Goal: Task Accomplishment & Management: Manage account settings

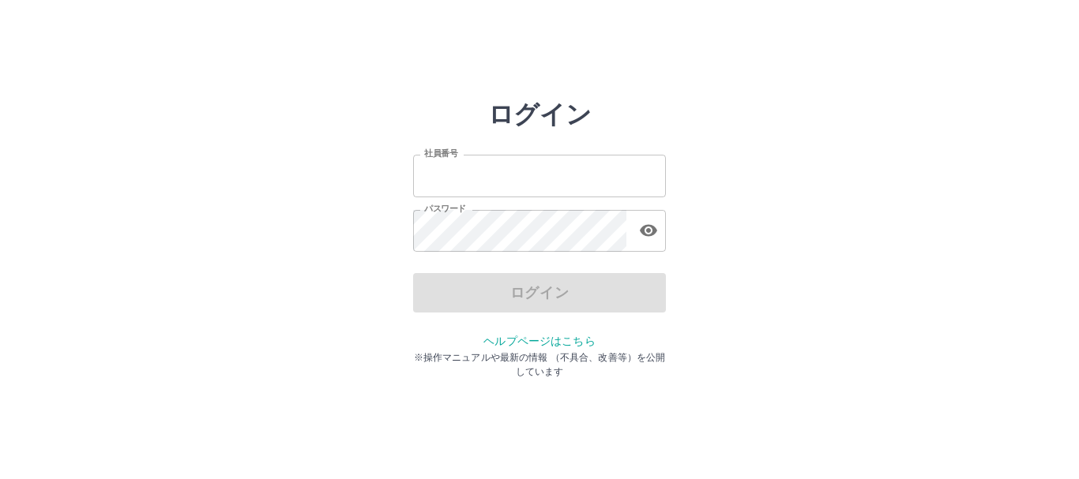
type input "*******"
click at [253, 190] on div "ログイン 社員番号 ******* 社員番号 パスワード パスワード ログイン ヘルプページはこちら ※操作マニュアルや最新の情報 （不具合、改善等）を公開し…" at bounding box center [540, 226] width 948 height 253
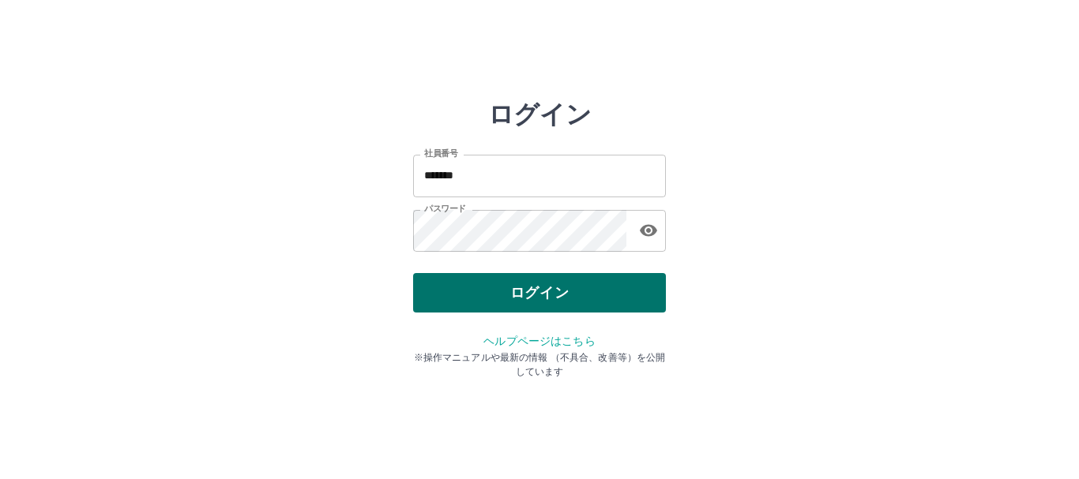
click at [550, 289] on button "ログイン" at bounding box center [539, 292] width 253 height 39
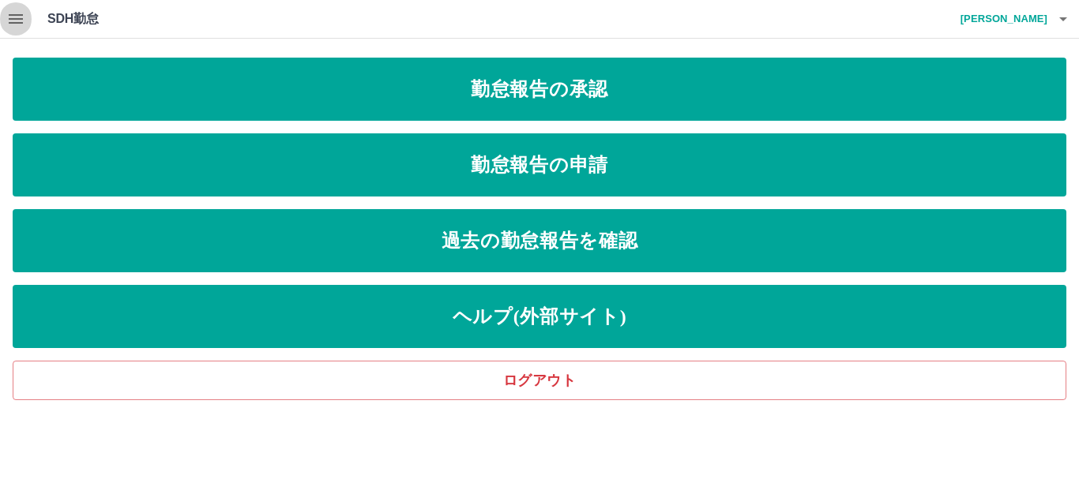
click at [12, 22] on icon "button" at bounding box center [16, 18] width 14 height 9
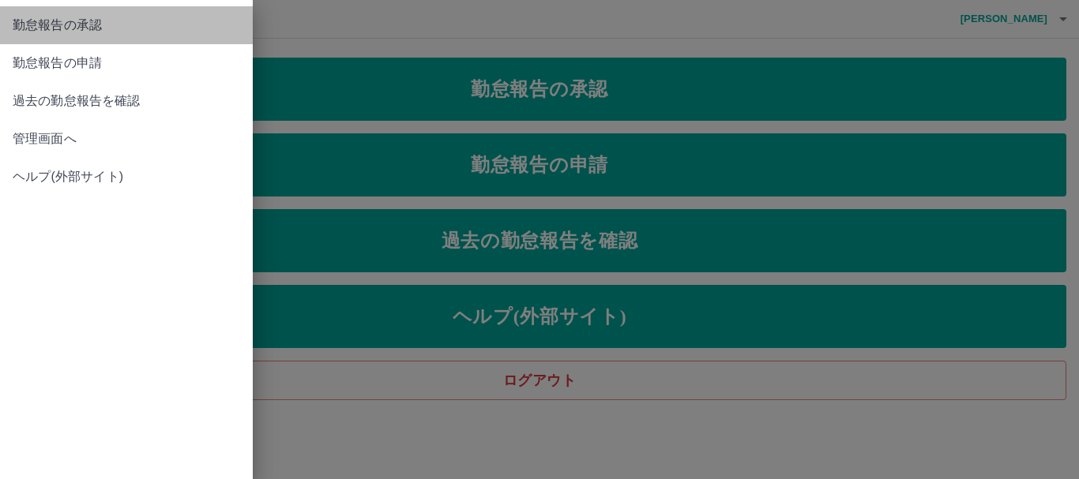
click at [30, 21] on span "勤怠報告の承認" at bounding box center [126, 25] width 227 height 19
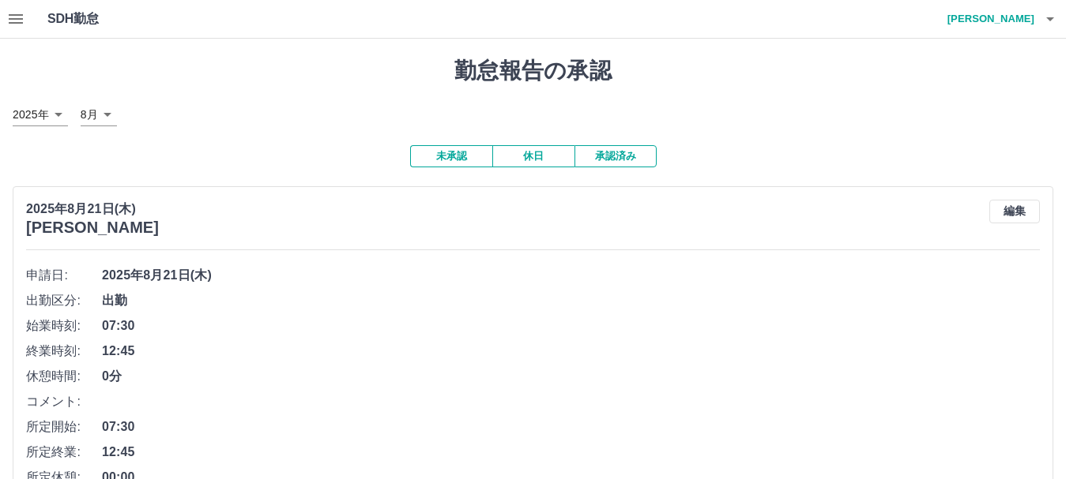
click at [12, 16] on icon "button" at bounding box center [16, 18] width 14 height 9
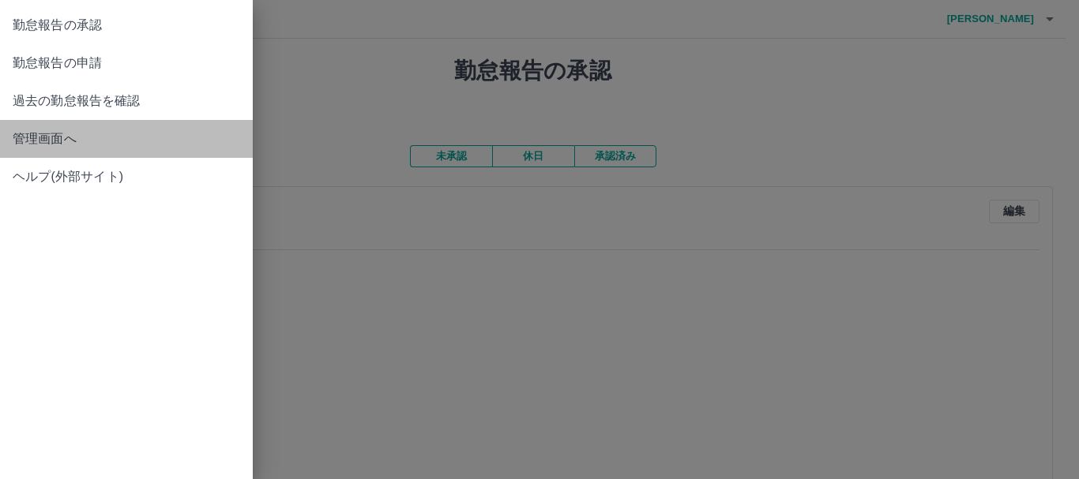
click at [62, 135] on span "管理画面へ" at bounding box center [126, 139] width 227 height 19
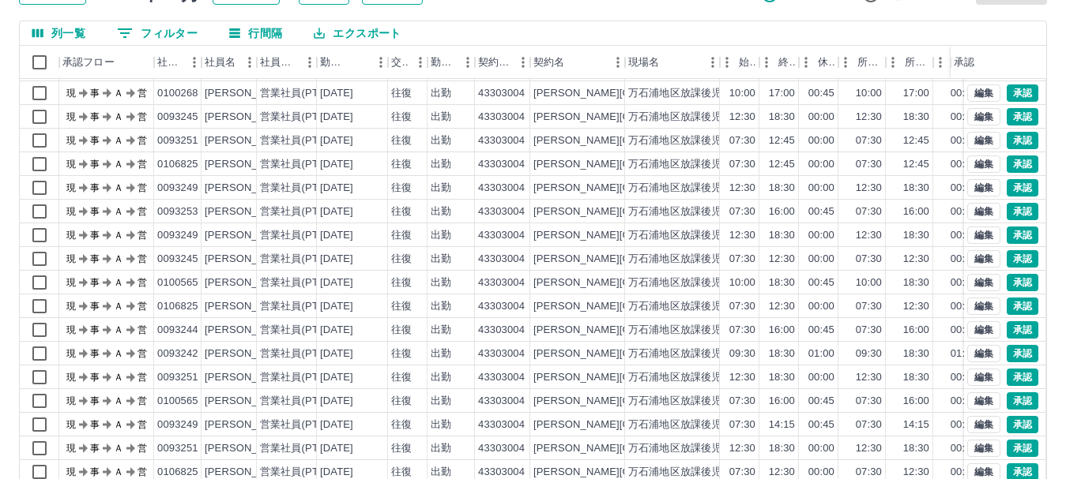
scroll to position [188, 0]
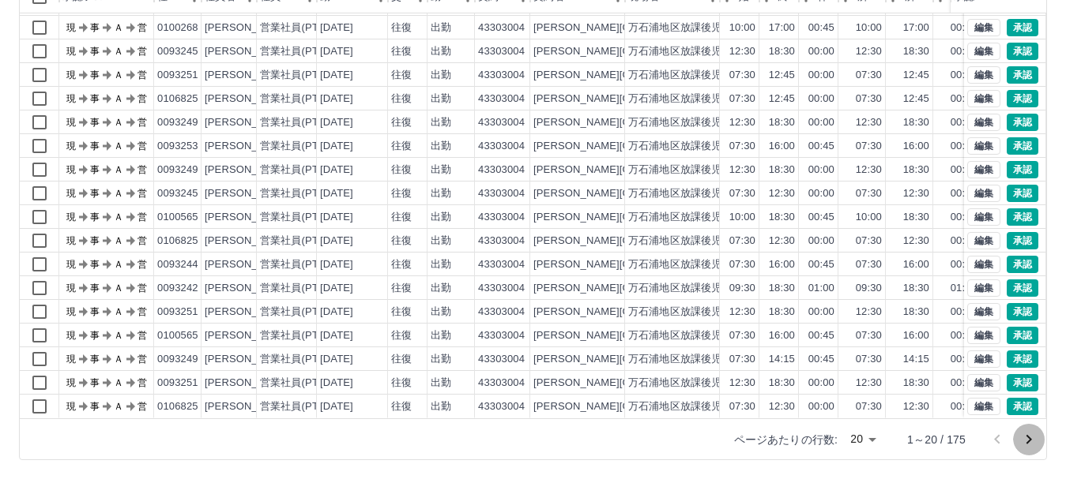
click at [1030, 442] on icon "次のページへ" at bounding box center [1028, 439] width 19 height 19
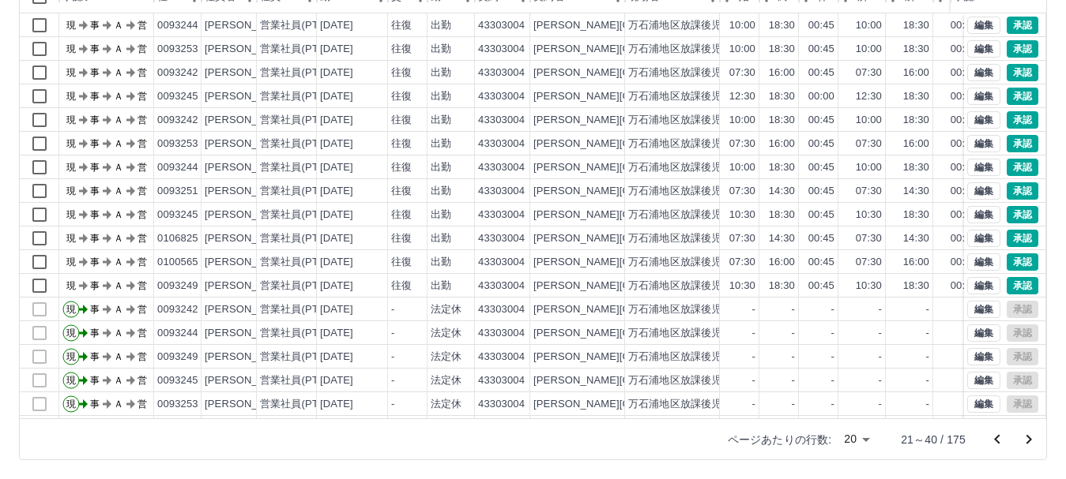
scroll to position [82, 0]
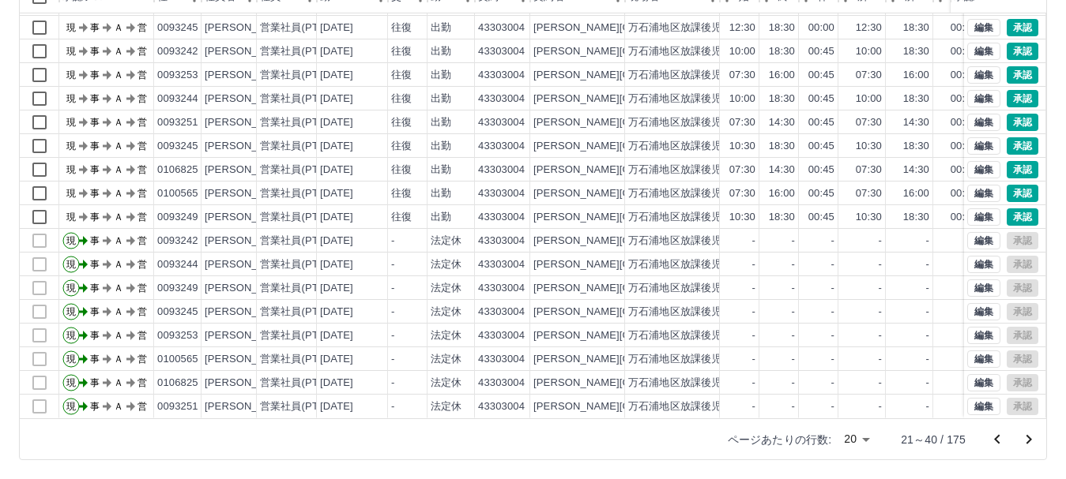
click at [1030, 437] on icon "次のページへ" at bounding box center [1028, 439] width 19 height 19
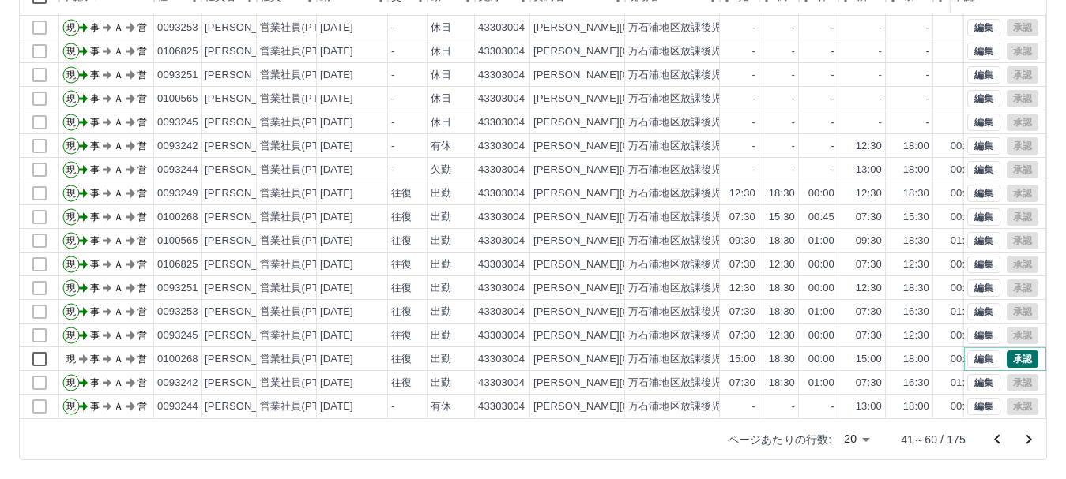
click at [1006, 351] on button "承認" at bounding box center [1022, 359] width 32 height 17
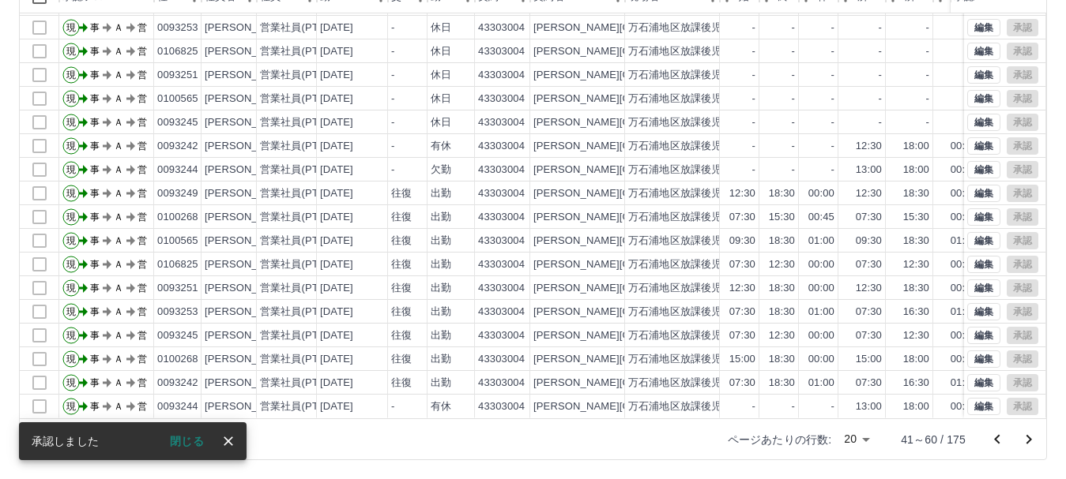
click at [996, 443] on icon "前のページへ" at bounding box center [996, 439] width 19 height 19
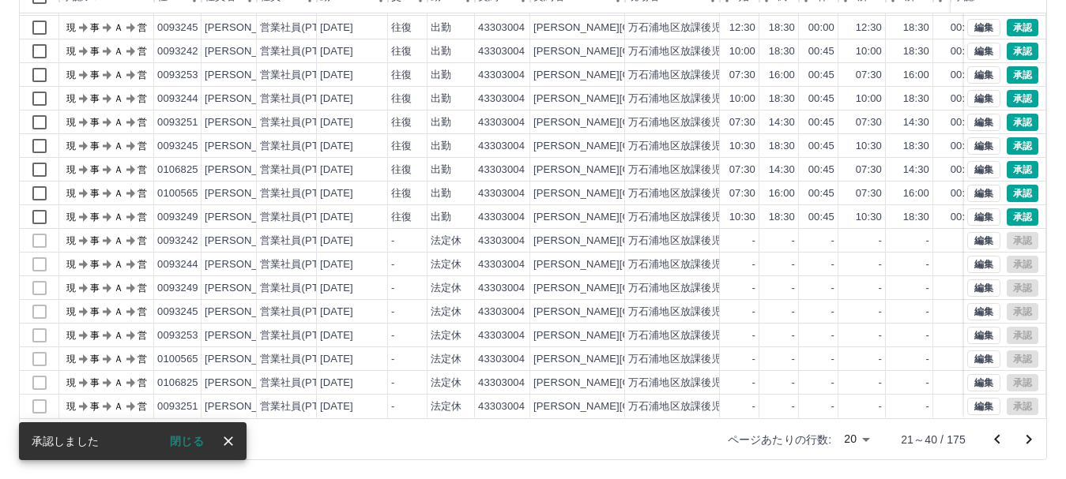
scroll to position [0, 0]
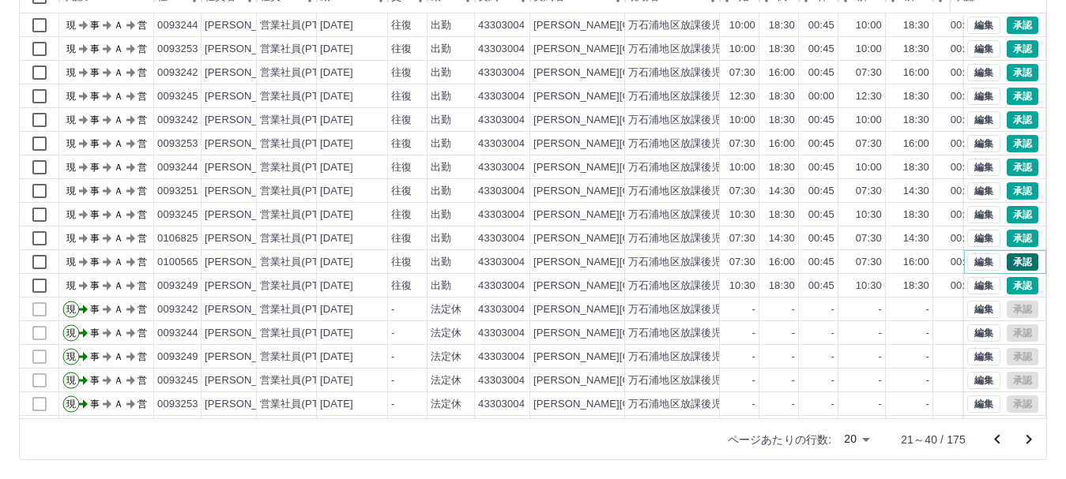
click at [1009, 263] on button "承認" at bounding box center [1022, 262] width 32 height 17
click at [1020, 167] on button "承認" at bounding box center [1022, 167] width 32 height 17
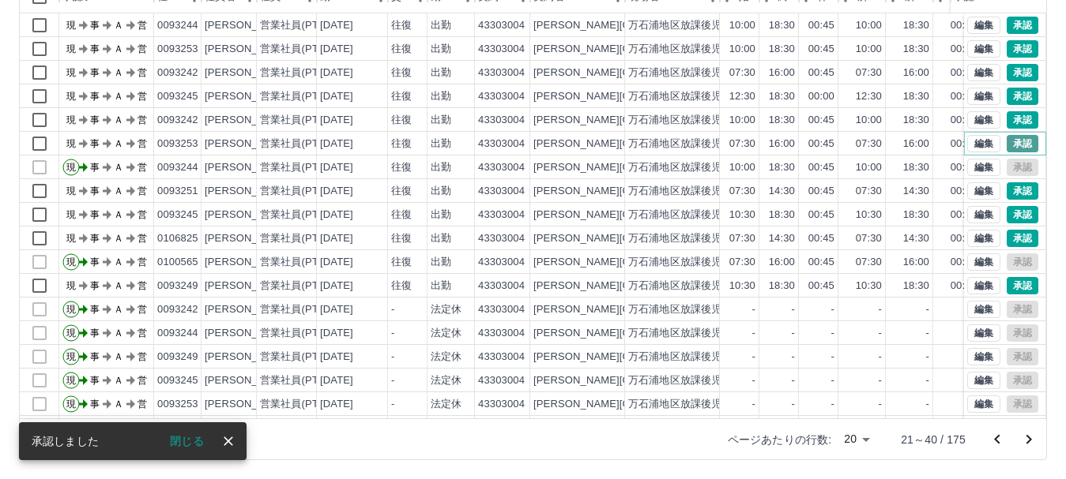
click at [1006, 141] on button "承認" at bounding box center [1022, 143] width 32 height 17
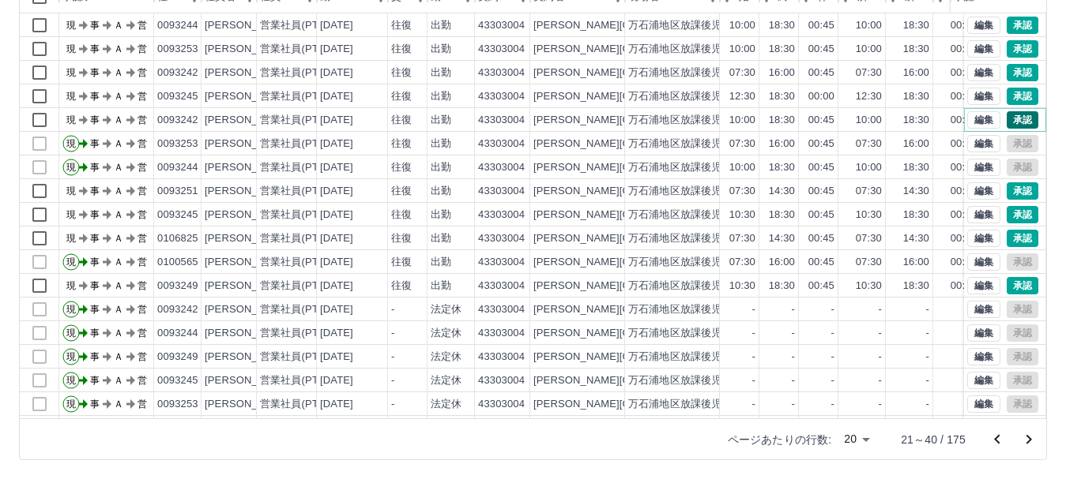
click at [1015, 115] on button "承認" at bounding box center [1022, 119] width 32 height 17
click at [1008, 70] on button "承認" at bounding box center [1022, 72] width 32 height 17
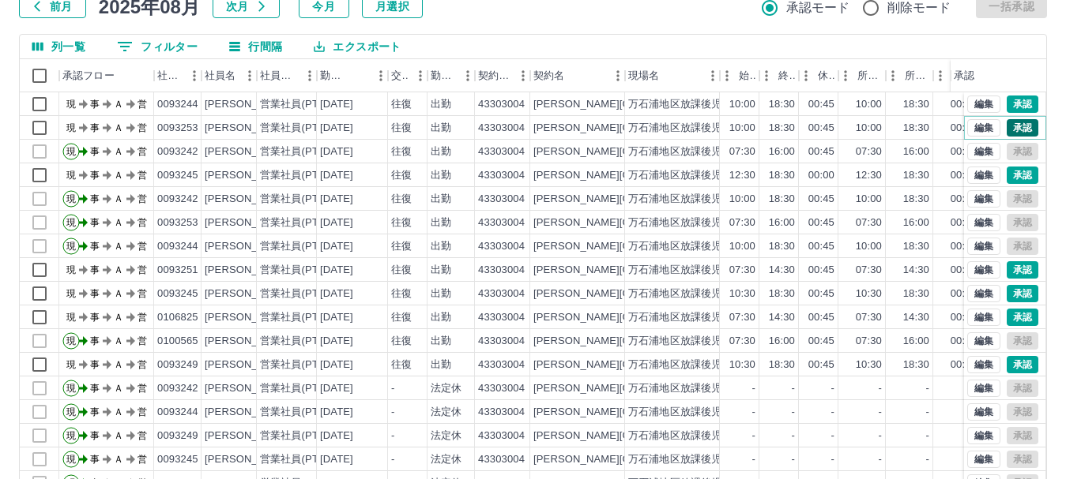
click at [1006, 130] on button "承認" at bounding box center [1022, 127] width 32 height 17
click at [1009, 103] on button "承認" at bounding box center [1022, 104] width 32 height 17
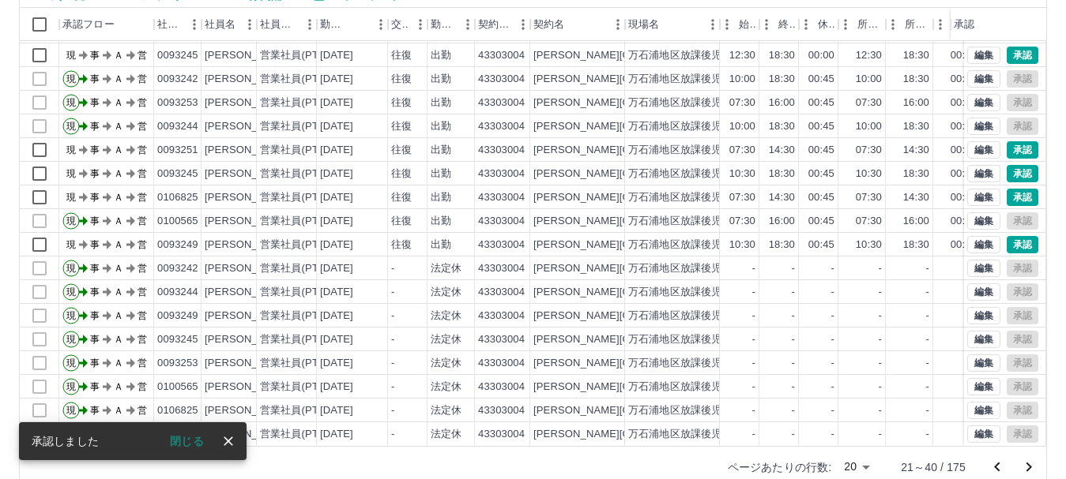
scroll to position [188, 0]
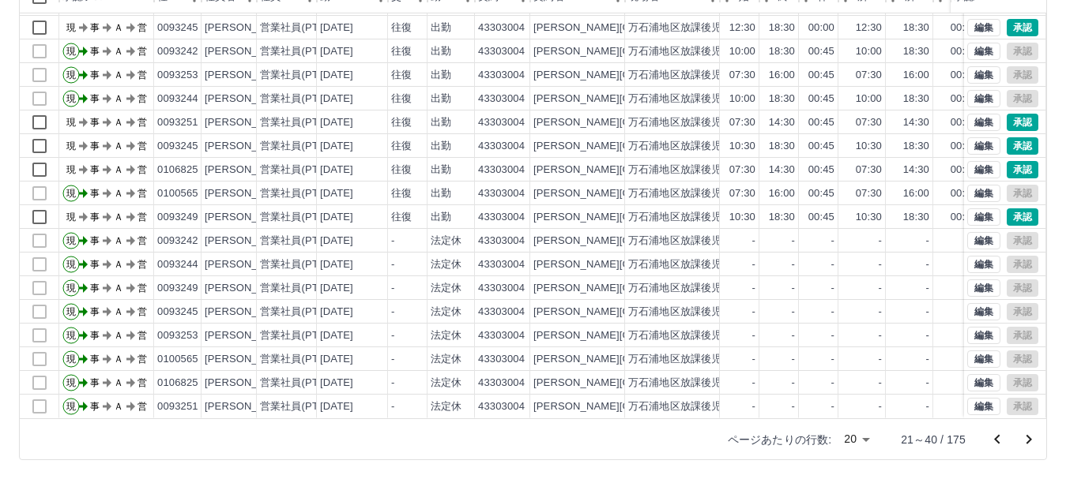
click at [1000, 440] on icon "前のページへ" at bounding box center [996, 439] width 19 height 19
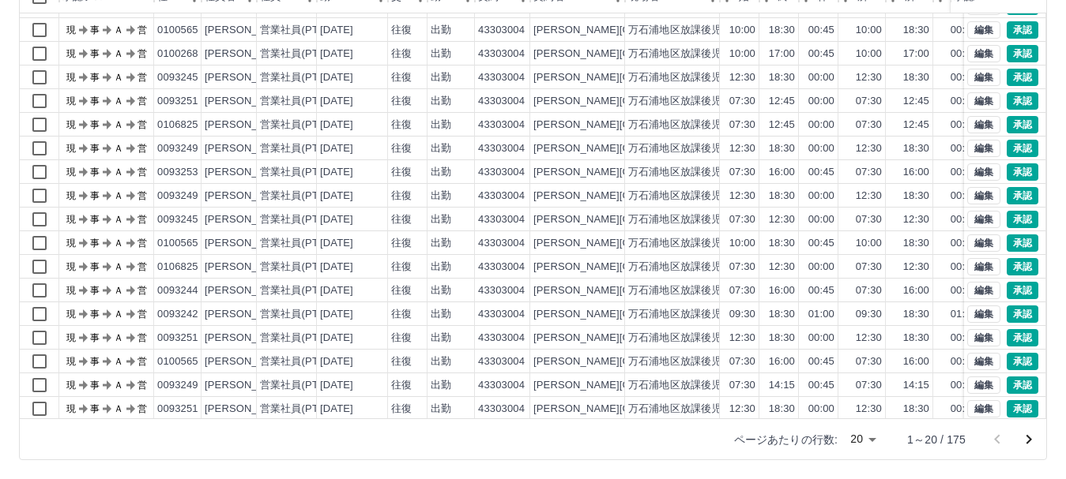
scroll to position [82, 0]
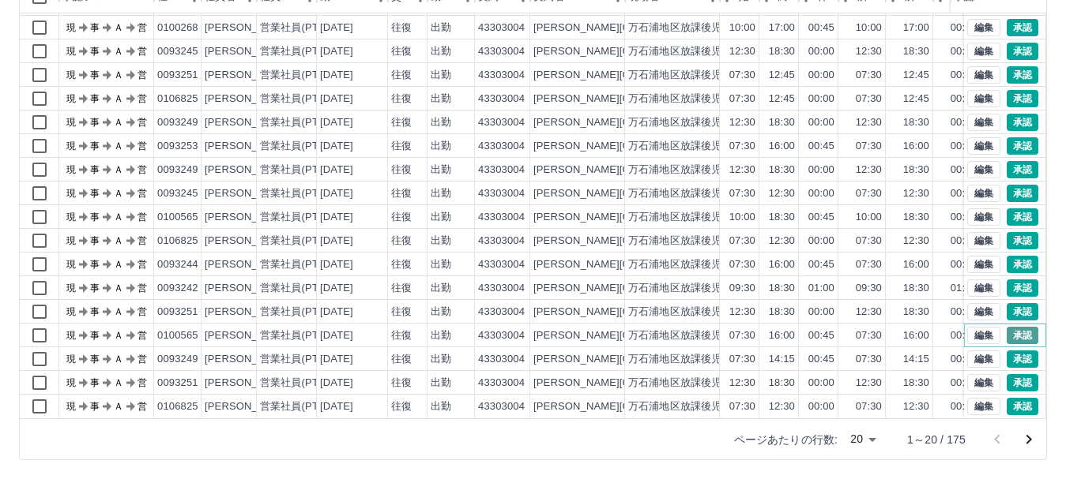
click at [1006, 327] on button "承認" at bounding box center [1022, 335] width 32 height 17
click at [1010, 280] on button "承認" at bounding box center [1022, 288] width 32 height 17
click at [1011, 256] on button "承認" at bounding box center [1022, 264] width 32 height 17
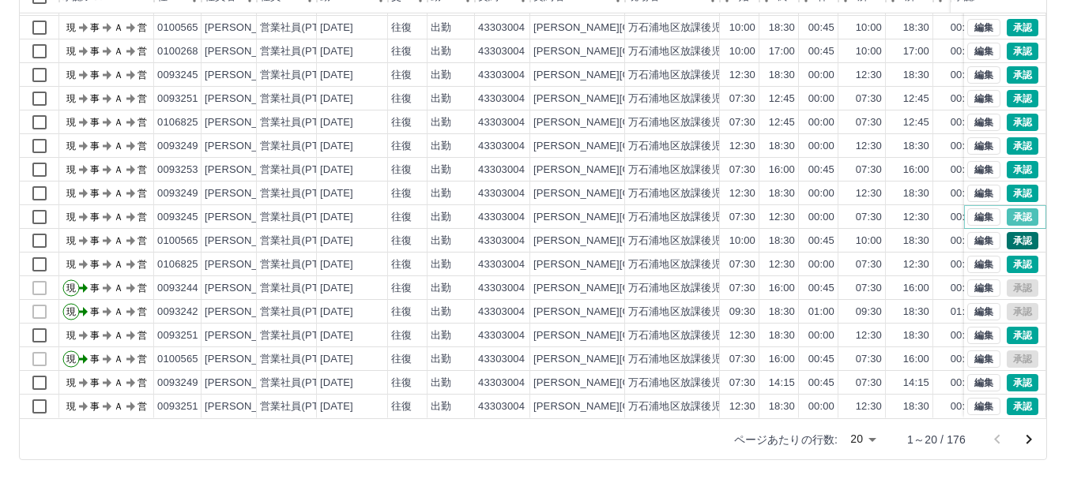
click at [1006, 209] on button "承認" at bounding box center [1022, 217] width 32 height 17
click at [1009, 232] on button "承認" at bounding box center [1022, 240] width 32 height 17
click at [1012, 161] on button "承認" at bounding box center [1022, 169] width 32 height 17
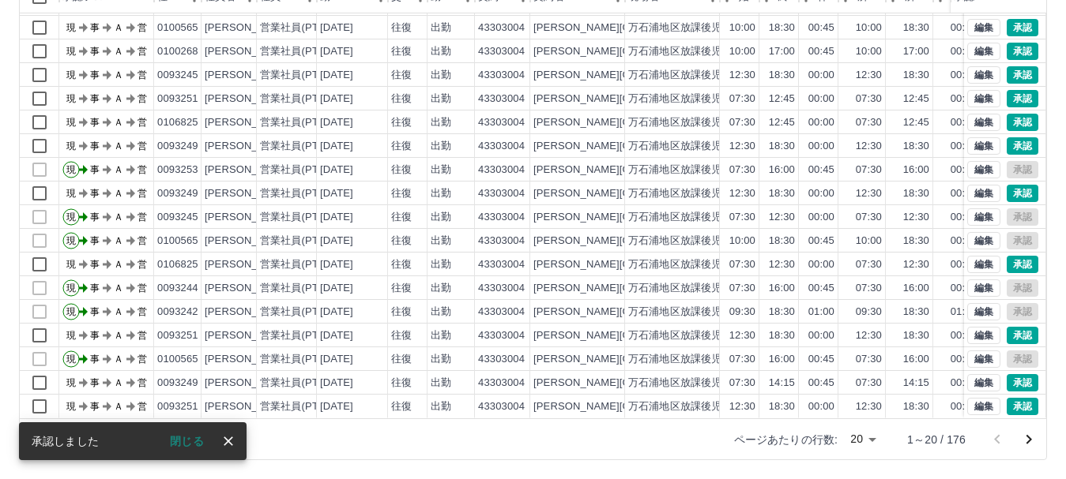
scroll to position [3, 0]
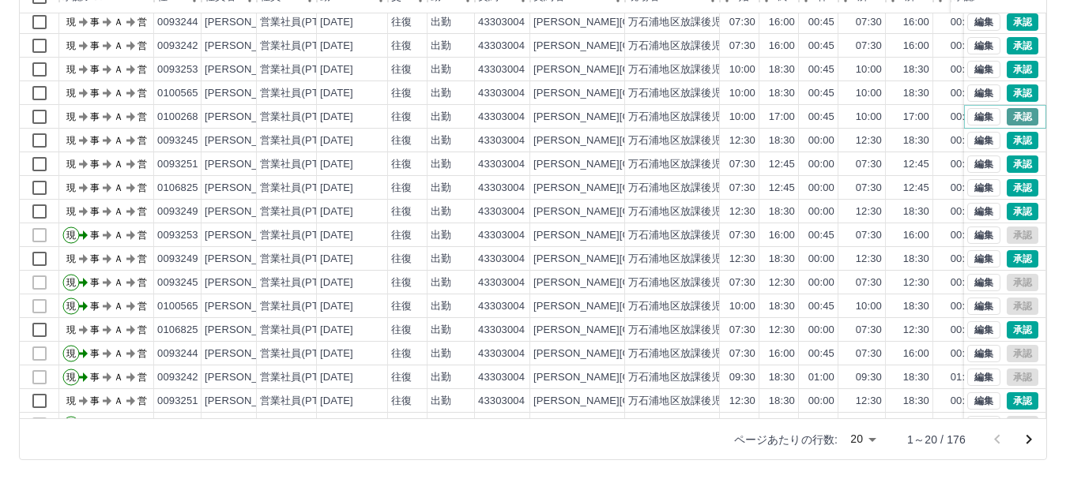
click at [1006, 121] on button "承認" at bounding box center [1022, 116] width 32 height 17
click at [1016, 71] on button "承認" at bounding box center [1022, 69] width 32 height 17
click at [1006, 47] on button "承認" at bounding box center [1022, 45] width 32 height 17
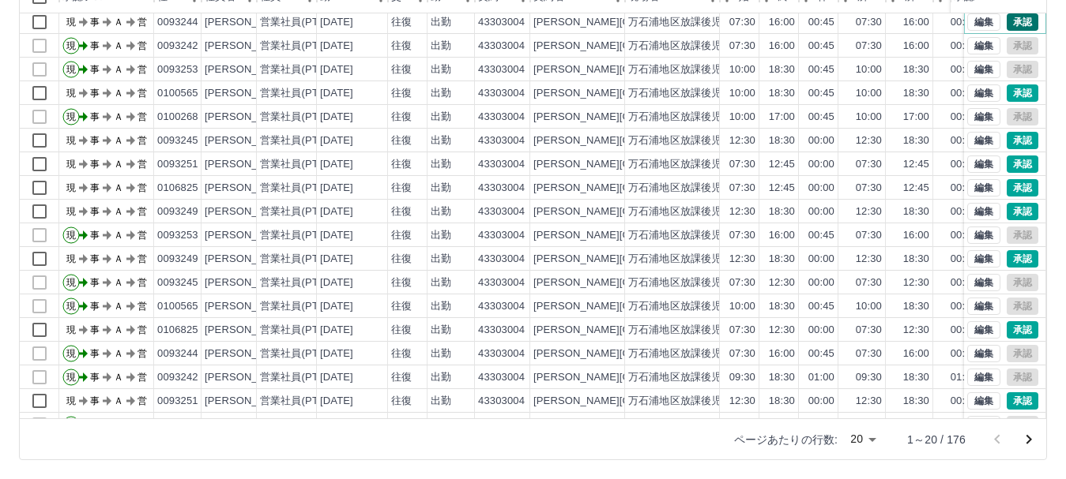
click at [1013, 20] on button "承認" at bounding box center [1022, 21] width 32 height 17
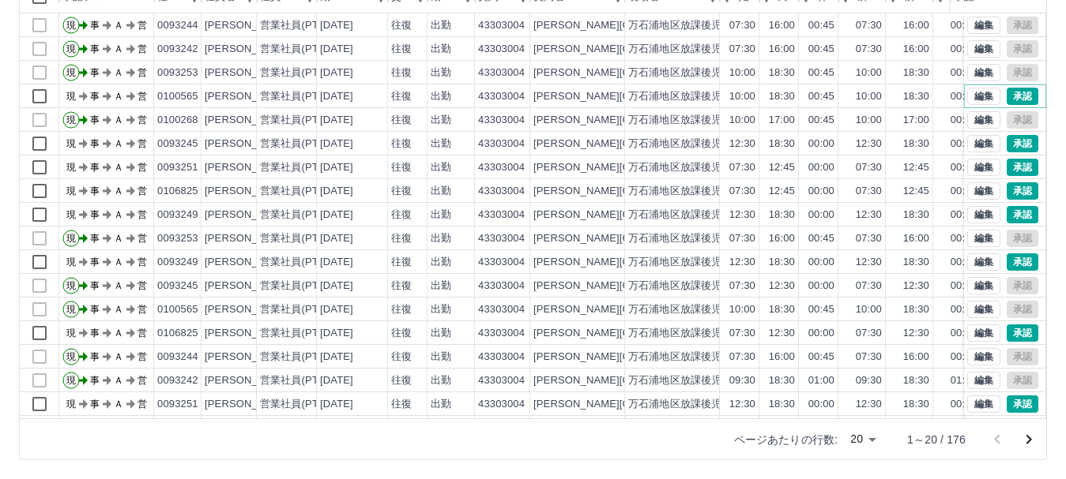
click at [1008, 98] on button "承認" at bounding box center [1022, 96] width 32 height 17
